Goal: Use online tool/utility: Use online tool/utility

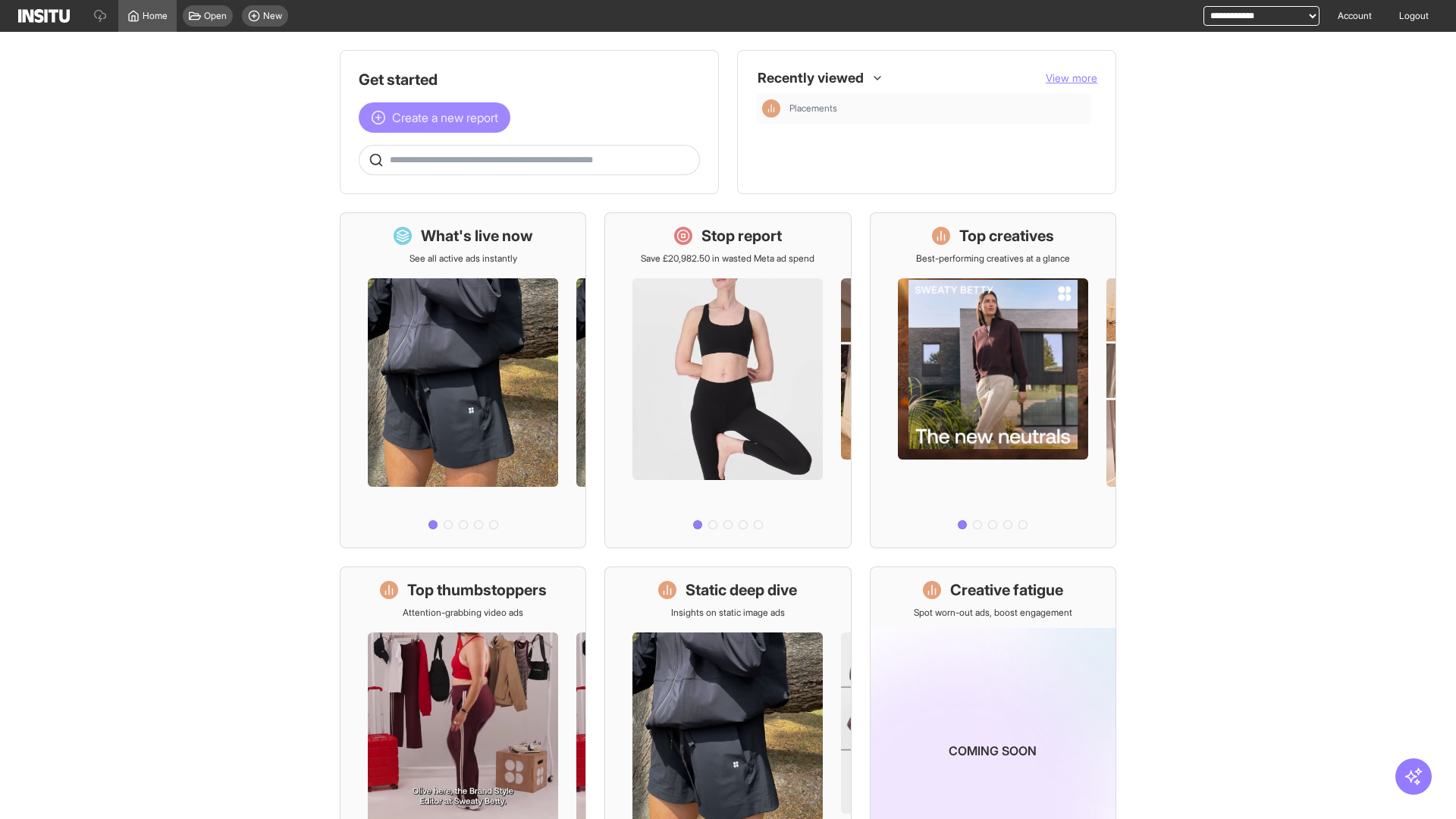
click at [439, 118] on span "Create a new report" at bounding box center [445, 117] width 106 height 18
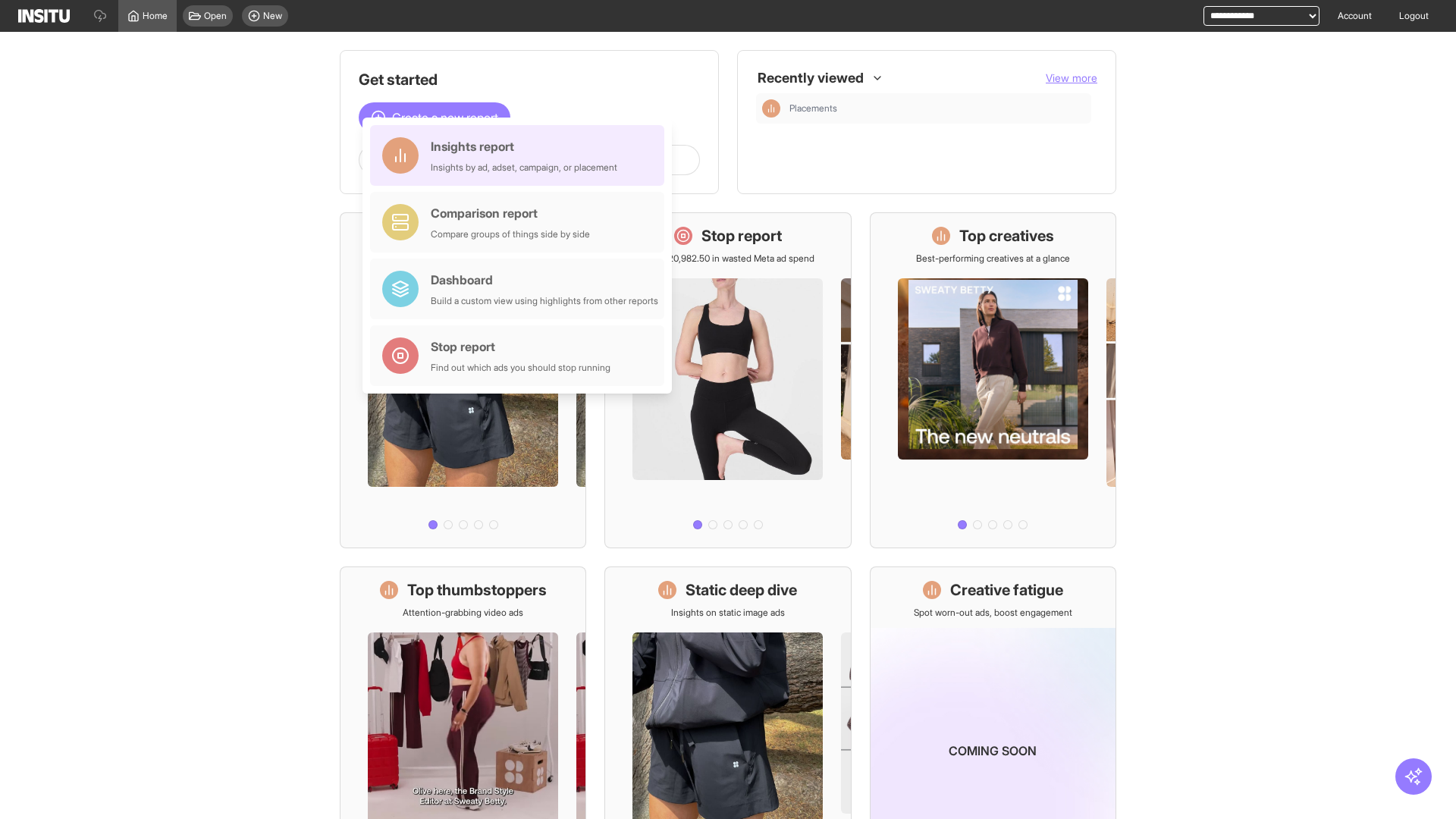
click at [521, 156] on div "Insights report Insights by ad, adset, campaign, or placement" at bounding box center [524, 156] width 186 height 36
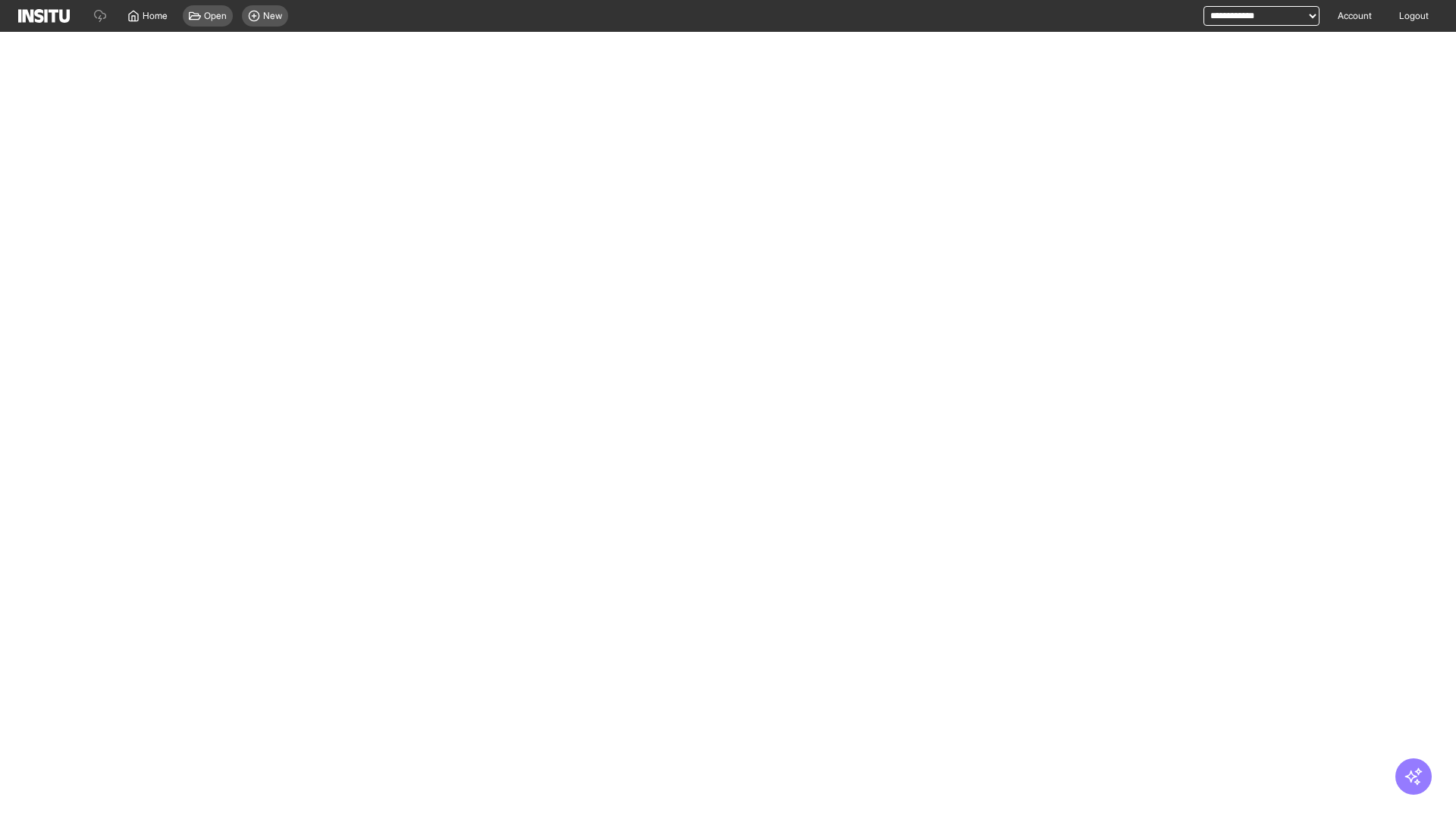
select select "**"
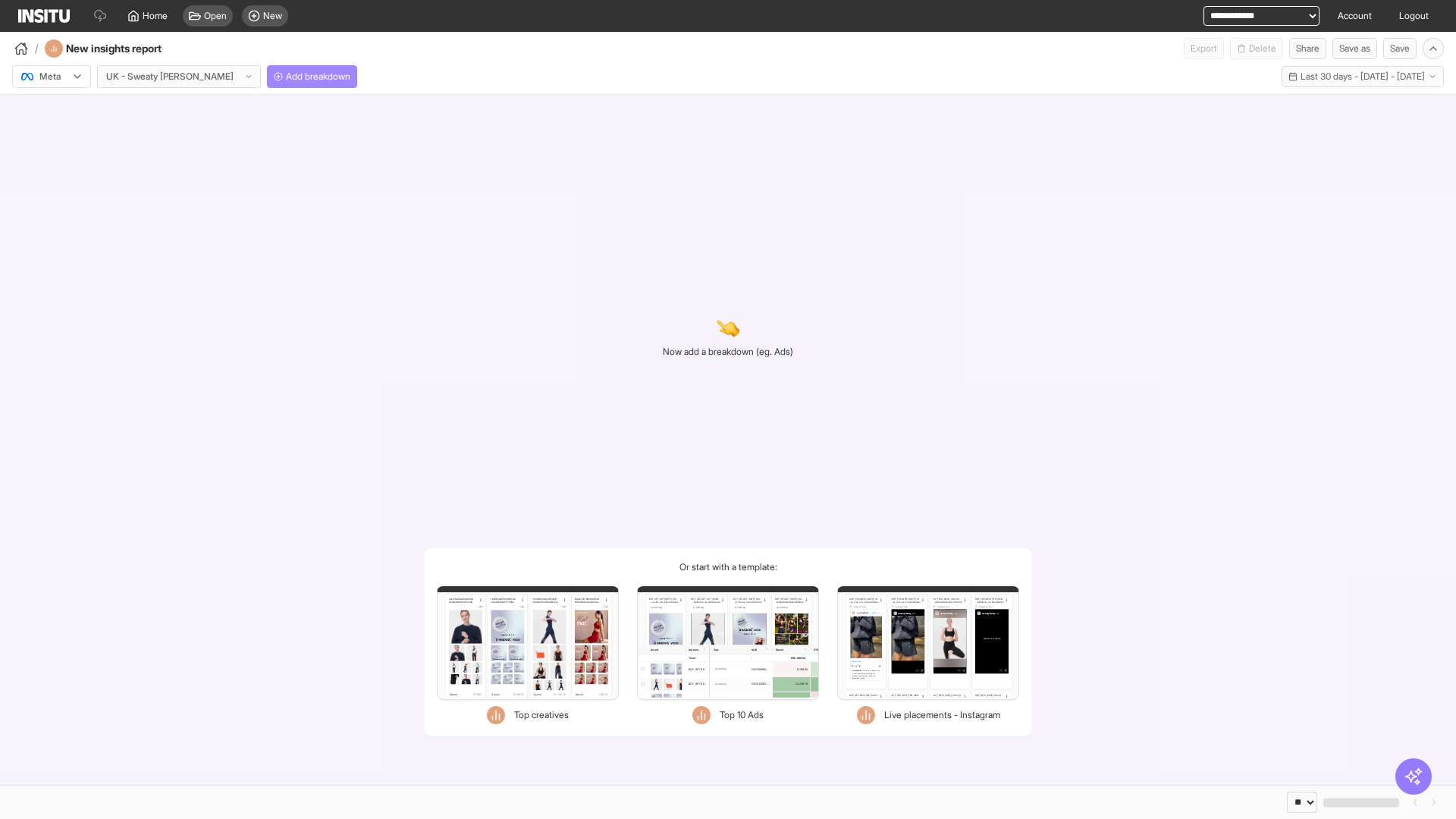
click at [286, 77] on span "Add breakdown" at bounding box center [318, 76] width 65 height 12
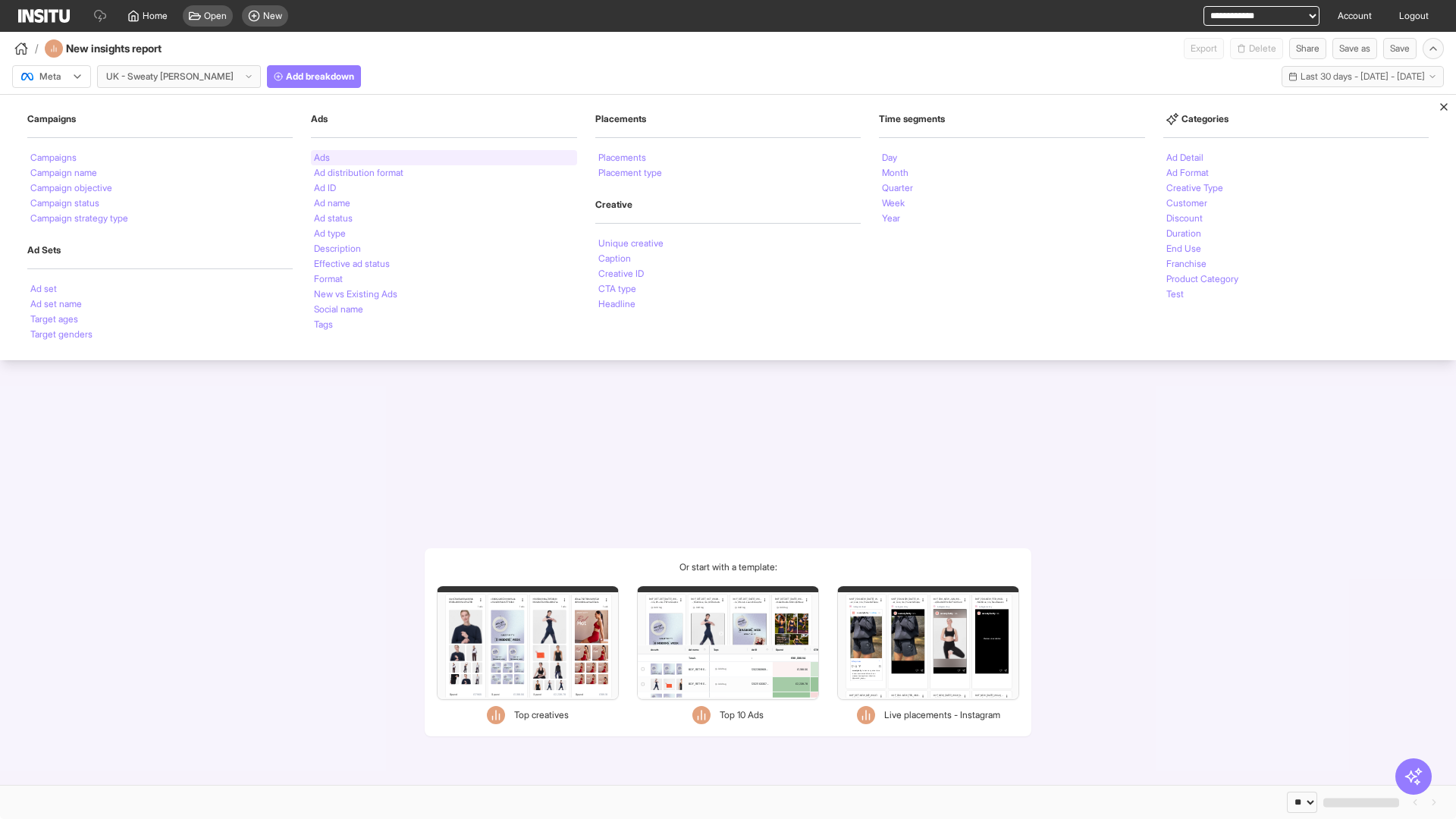
click at [322, 158] on li "Ads" at bounding box center [322, 158] width 16 height 10
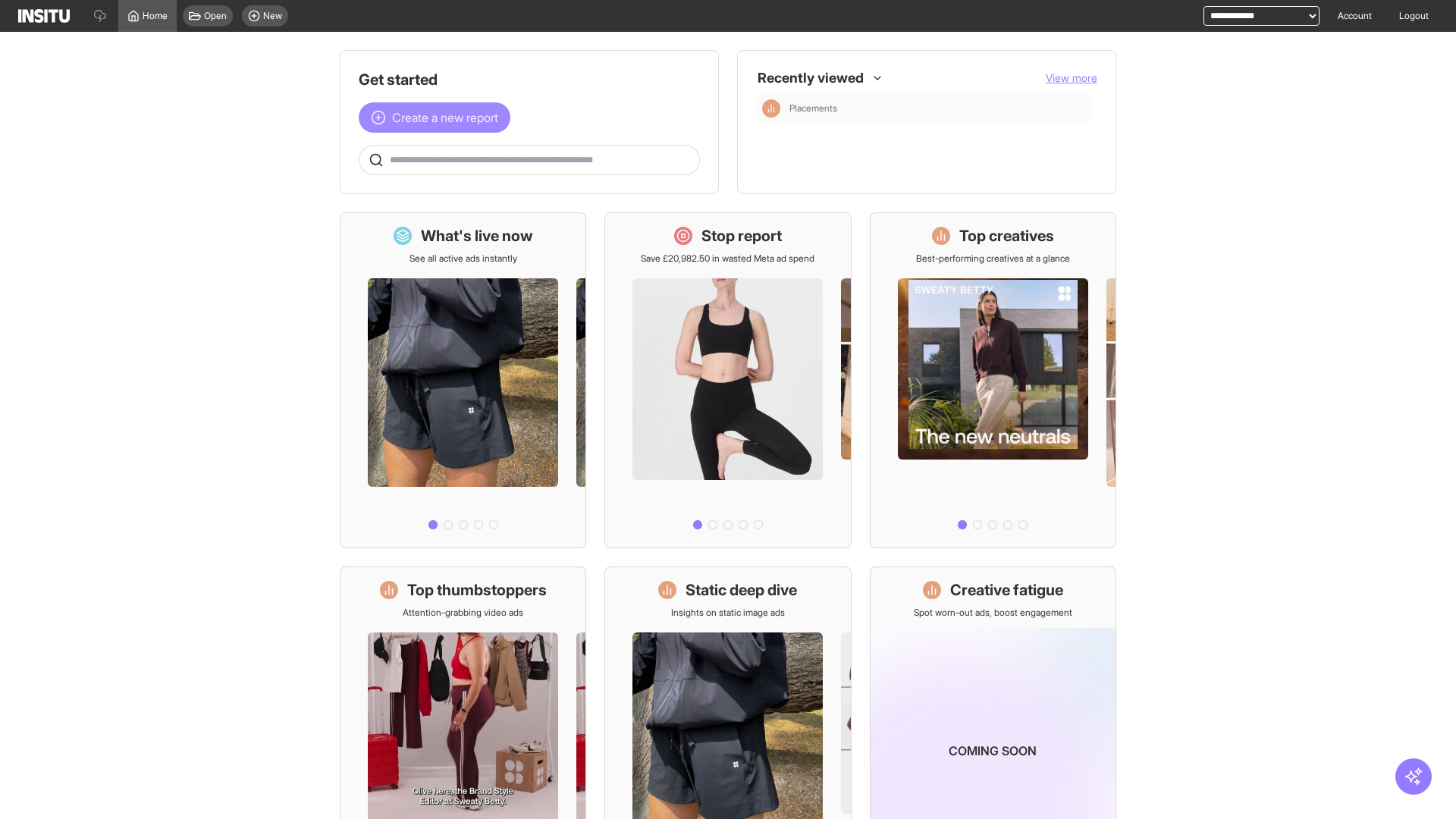
click at [439, 118] on span "Create a new report" at bounding box center [445, 117] width 106 height 18
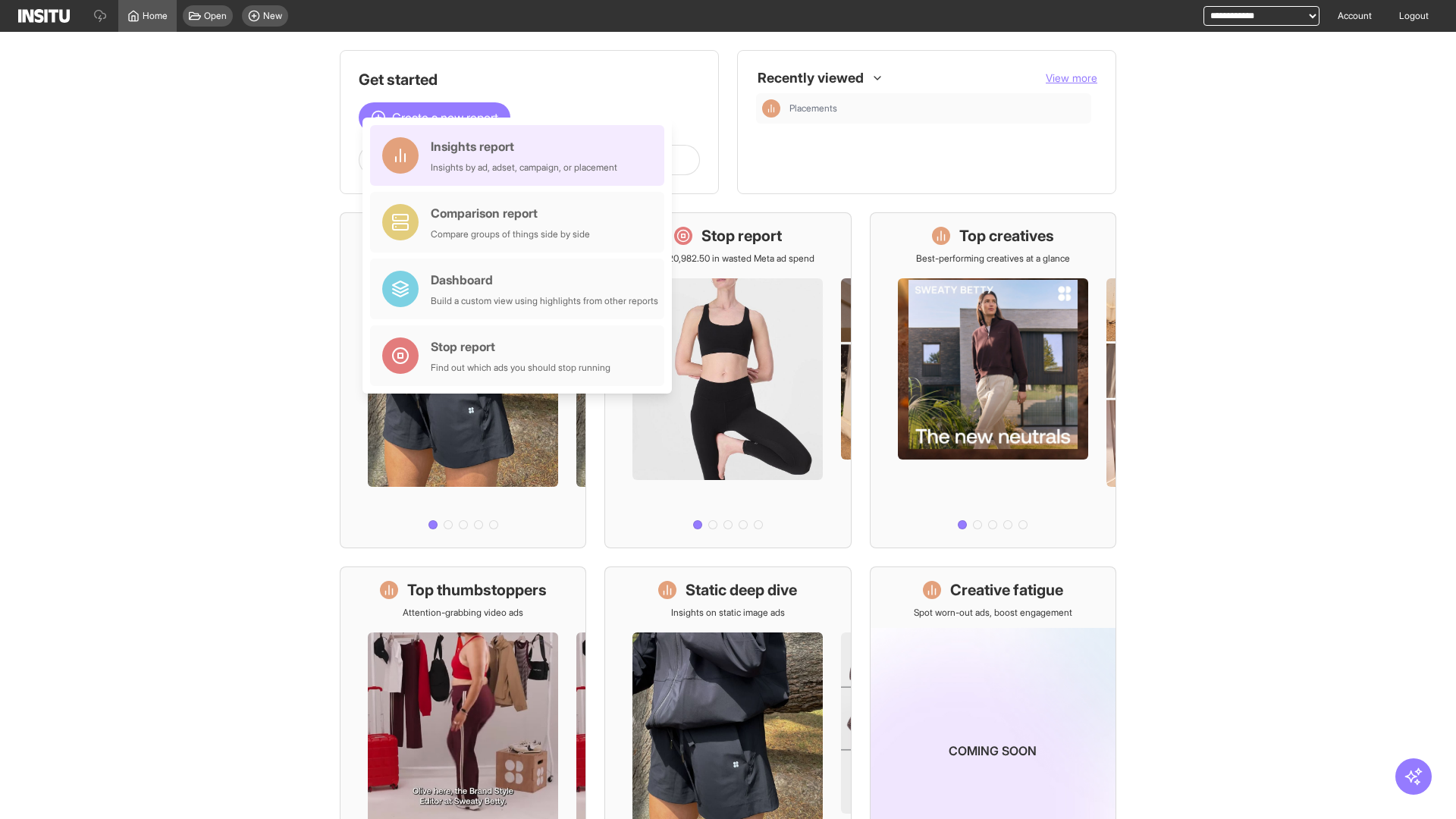
click at [521, 156] on div "Insights report Insights by ad, adset, campaign, or placement" at bounding box center [524, 156] width 186 height 36
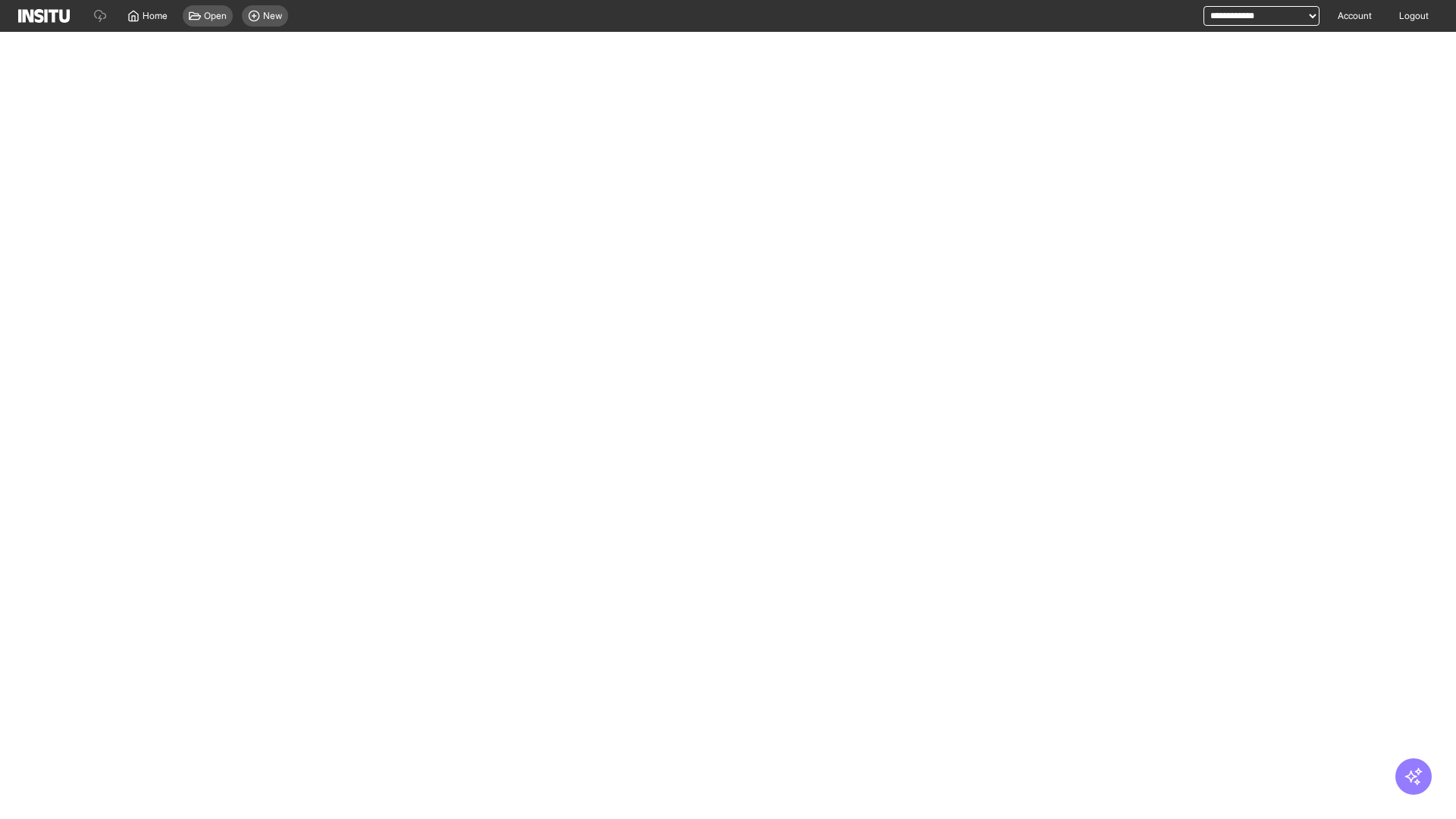
select select "**"
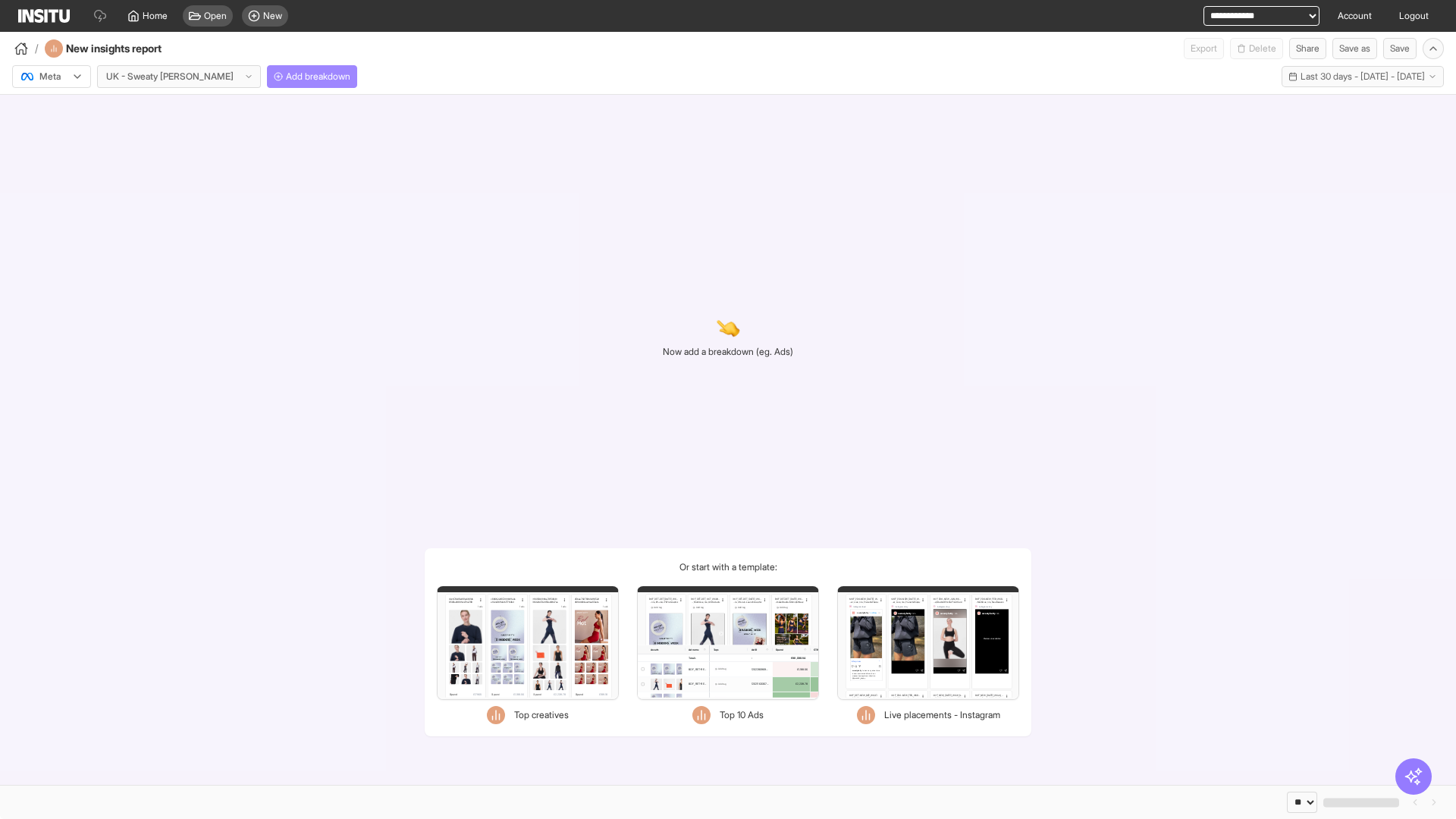
click at [286, 77] on span "Add breakdown" at bounding box center [318, 76] width 65 height 12
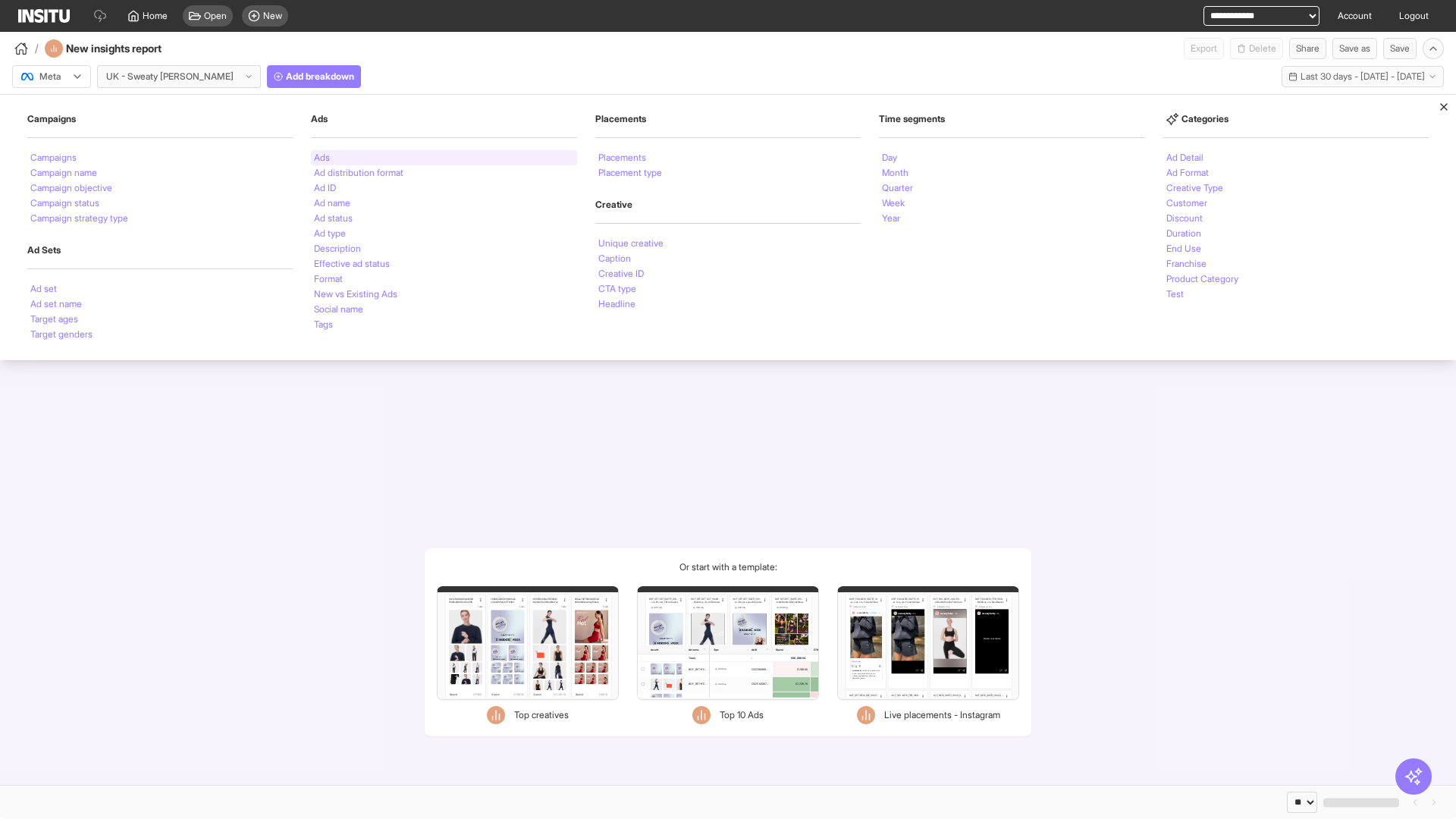
click at [322, 158] on li "Ads" at bounding box center [322, 158] width 16 height 10
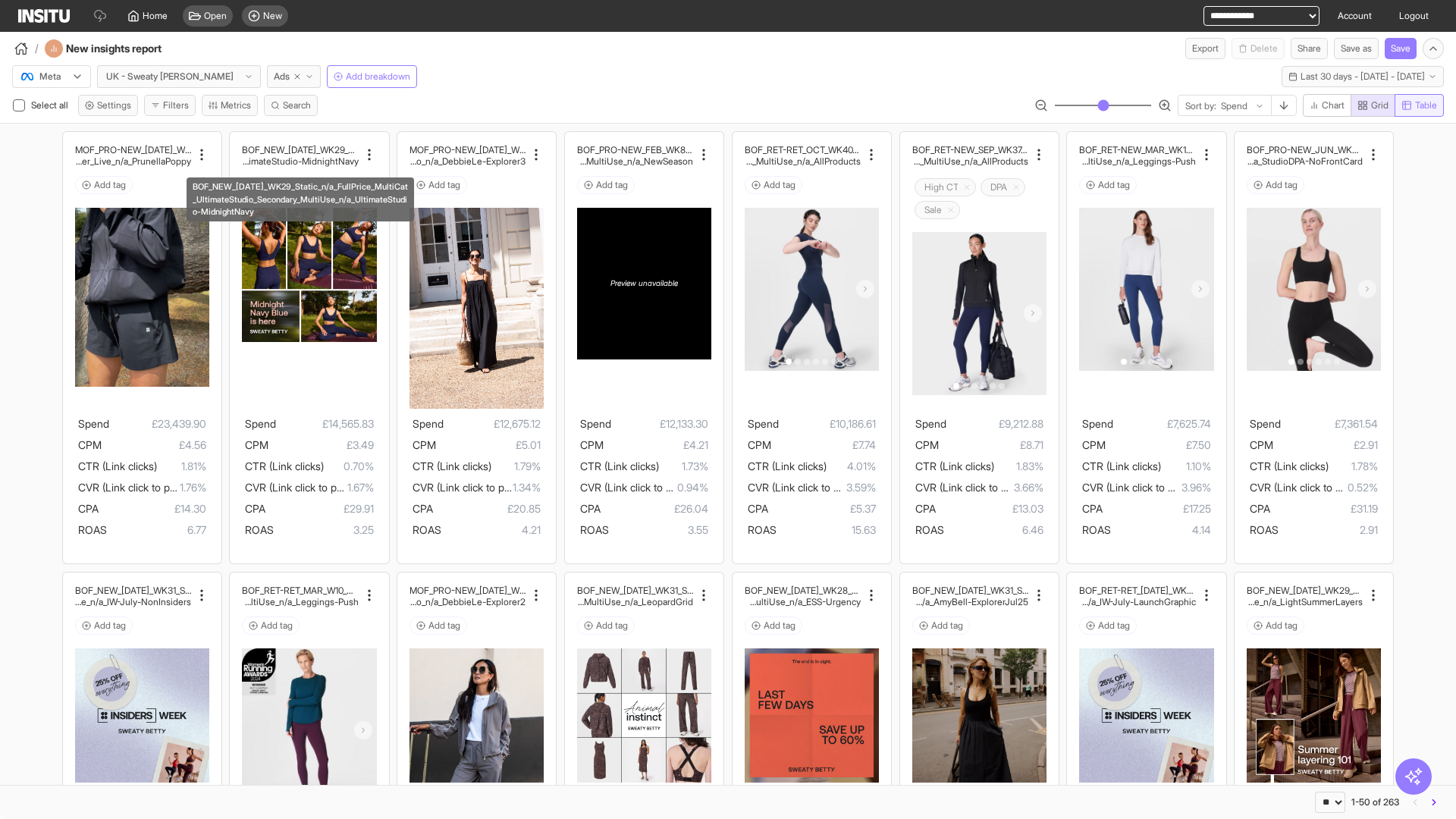
click at [1418, 105] on span "Table" at bounding box center [1426, 105] width 22 height 12
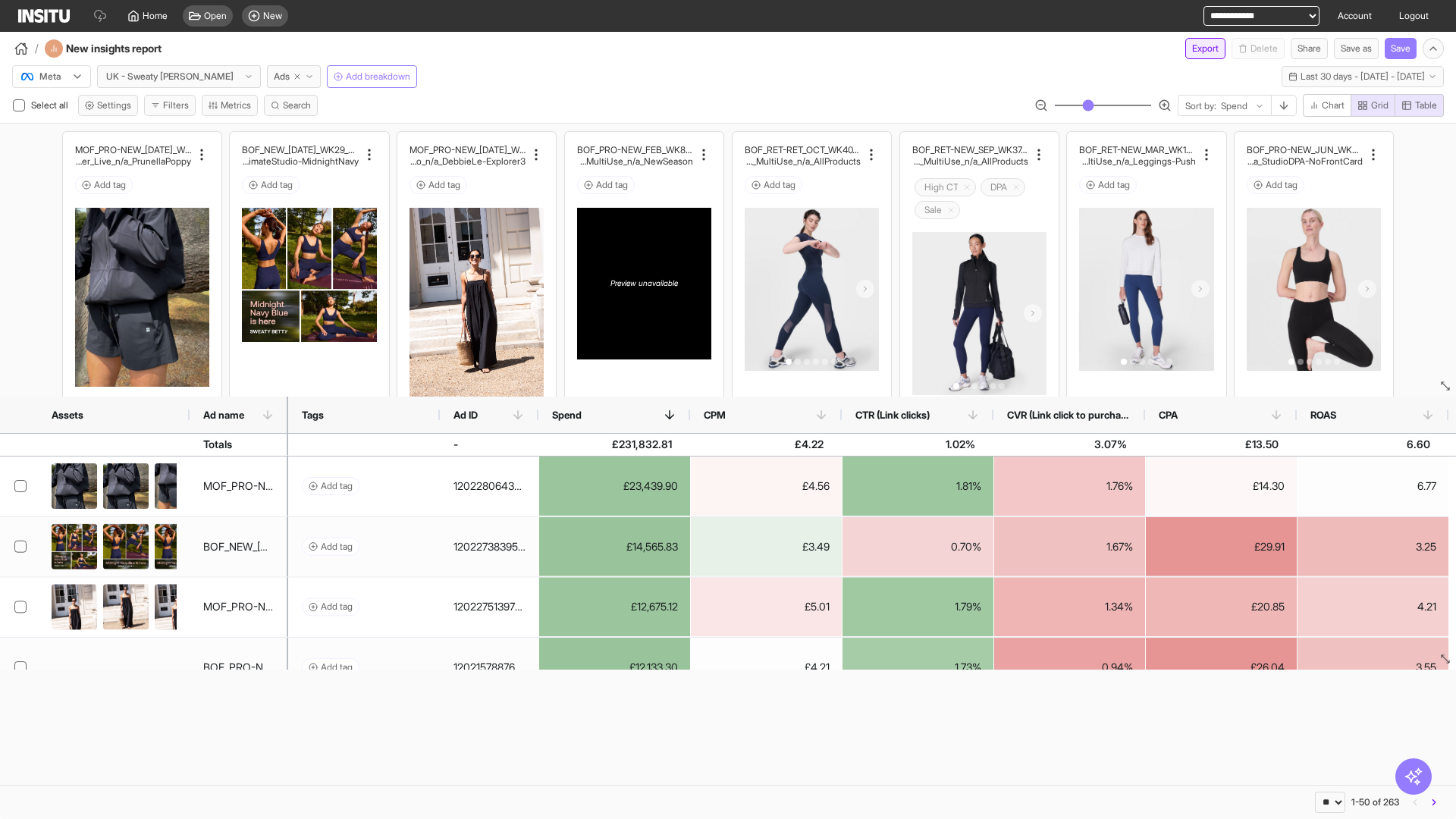
click at [1196, 48] on button "Export" at bounding box center [1205, 48] width 40 height 21
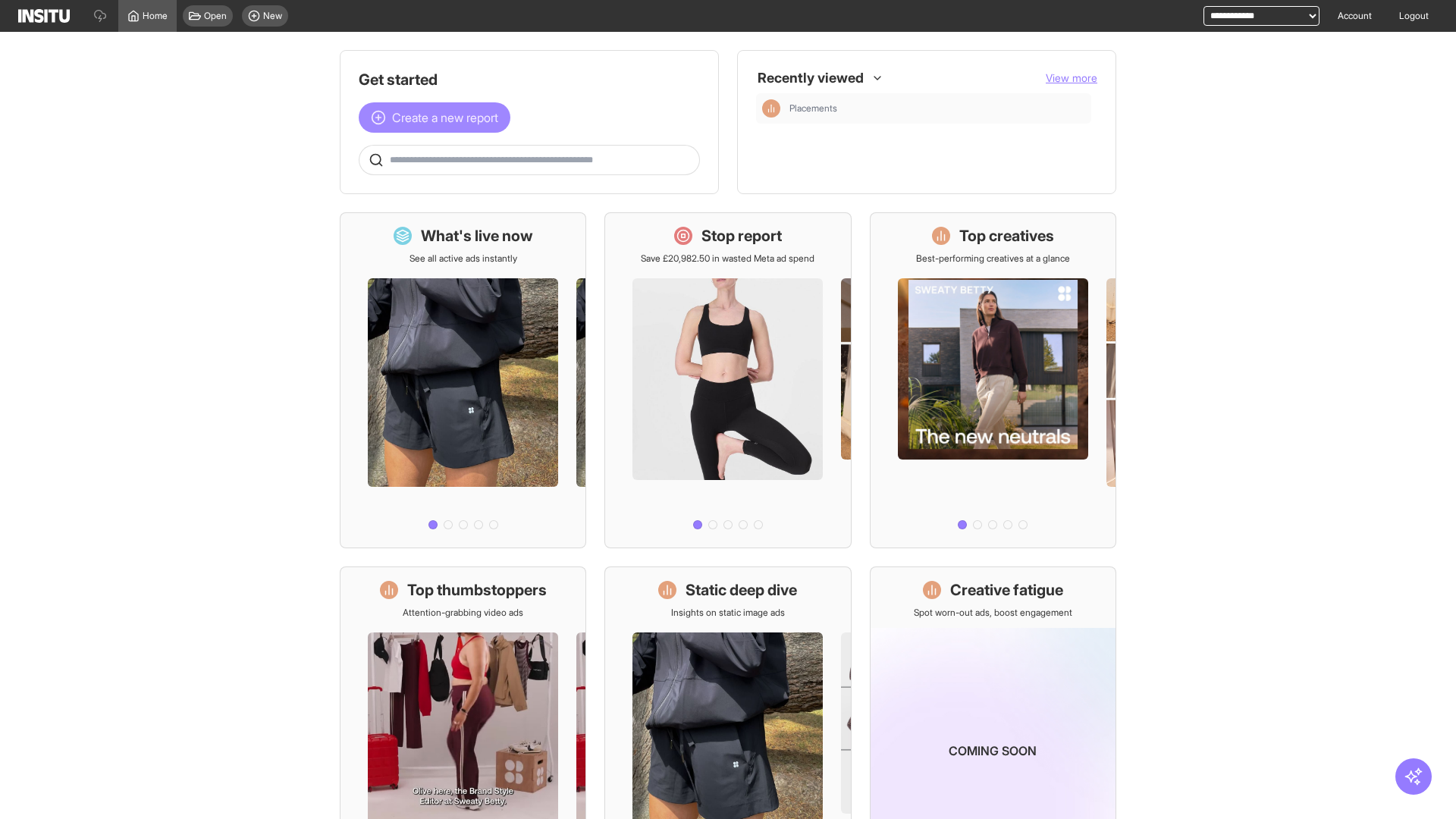
click at [439, 118] on span "Create a new report" at bounding box center [445, 117] width 106 height 18
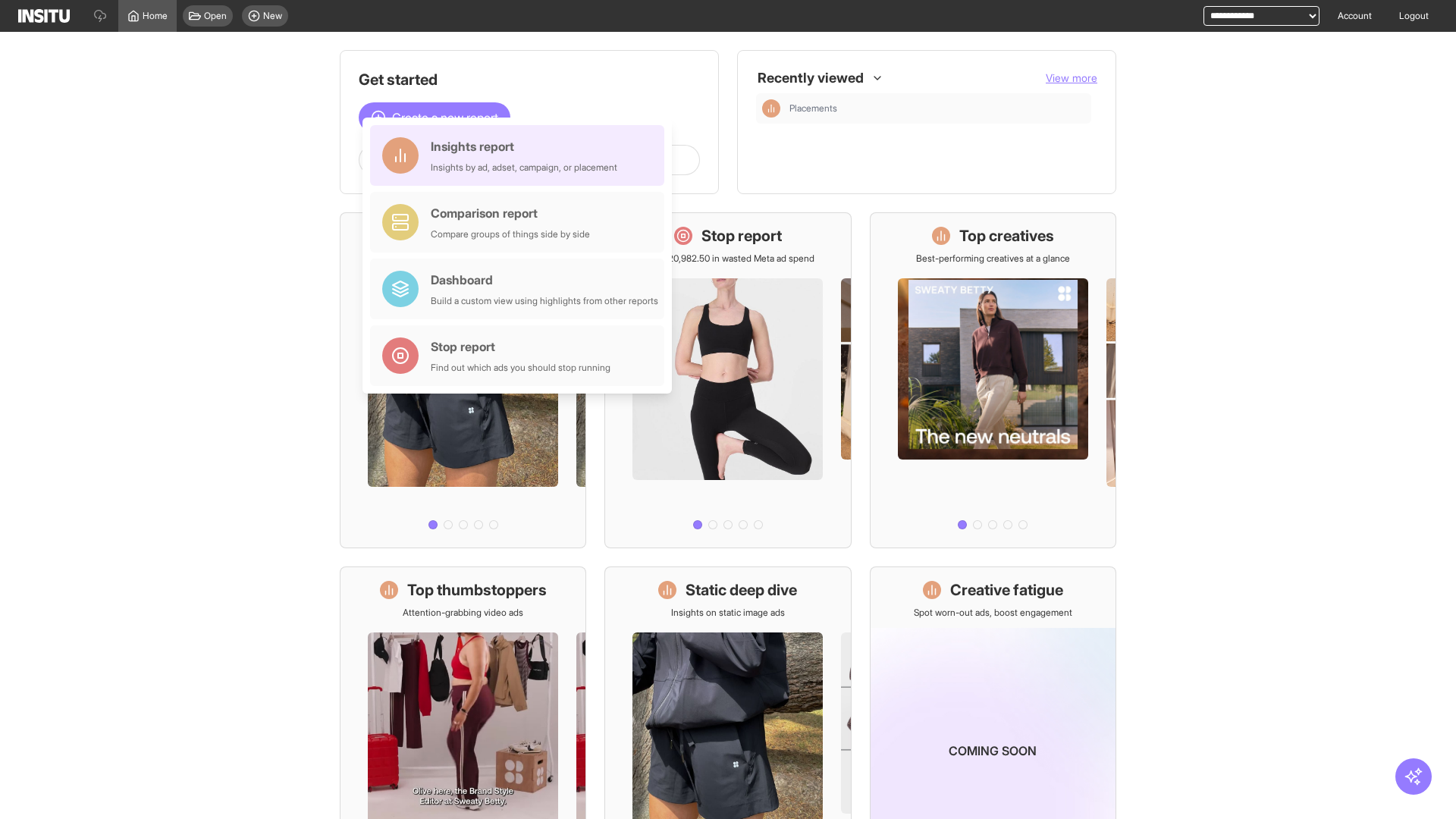
click at [521, 156] on div "Insights report Insights by ad, adset, campaign, or placement" at bounding box center [524, 156] width 186 height 36
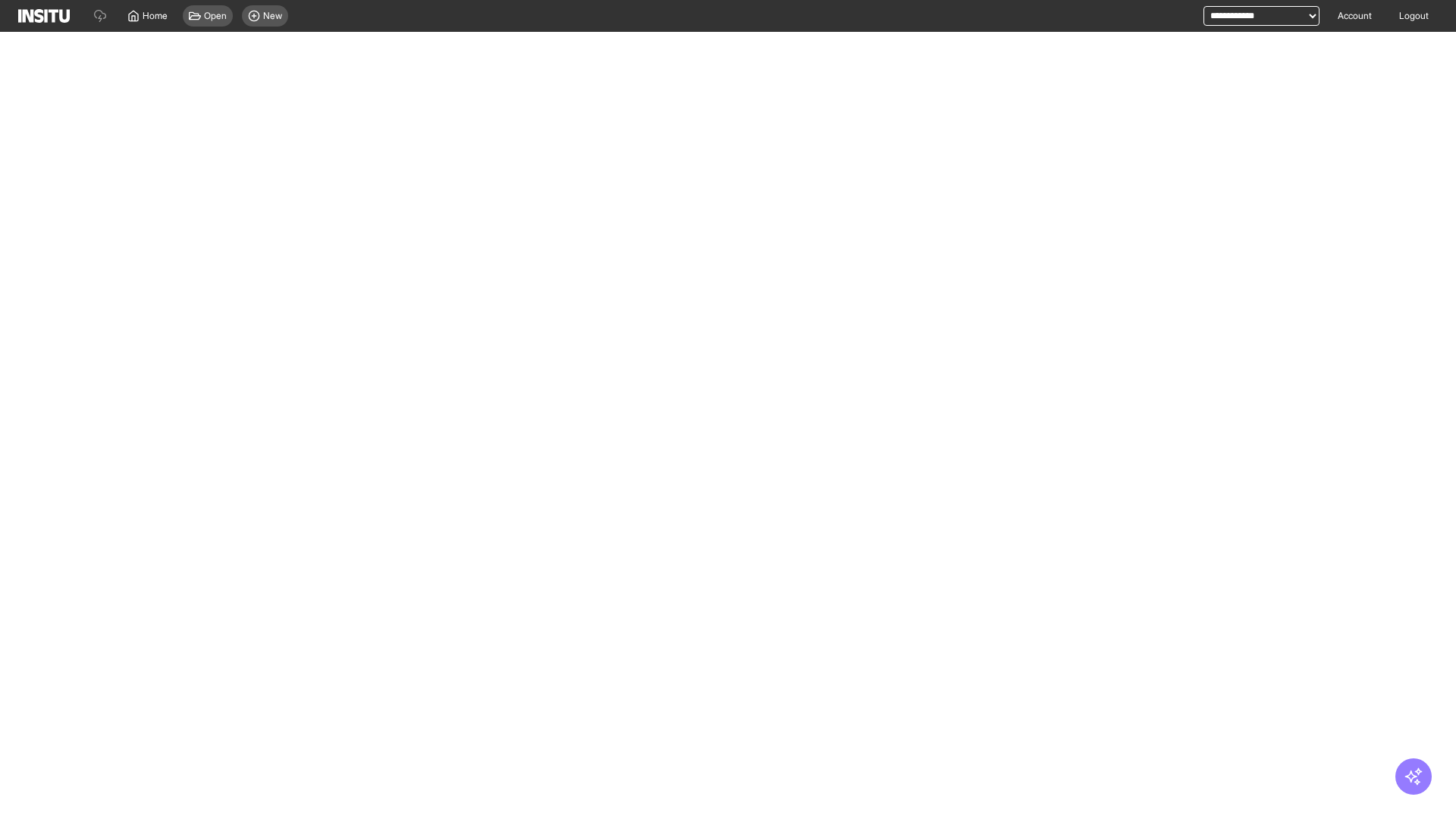
select select "**"
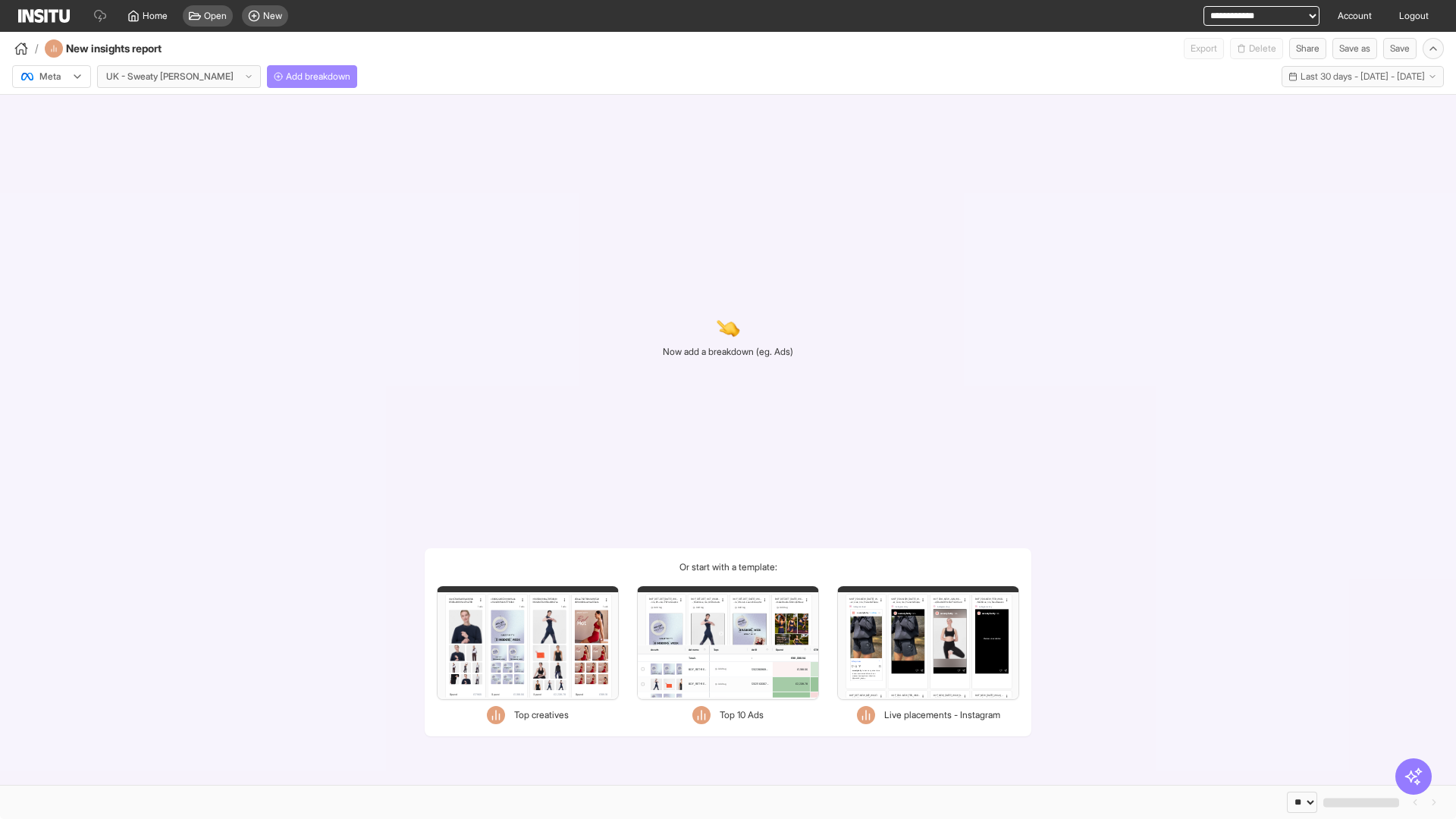
click at [286, 77] on span "Add breakdown" at bounding box center [318, 76] width 65 height 12
